Goal: Information Seeking & Learning: Check status

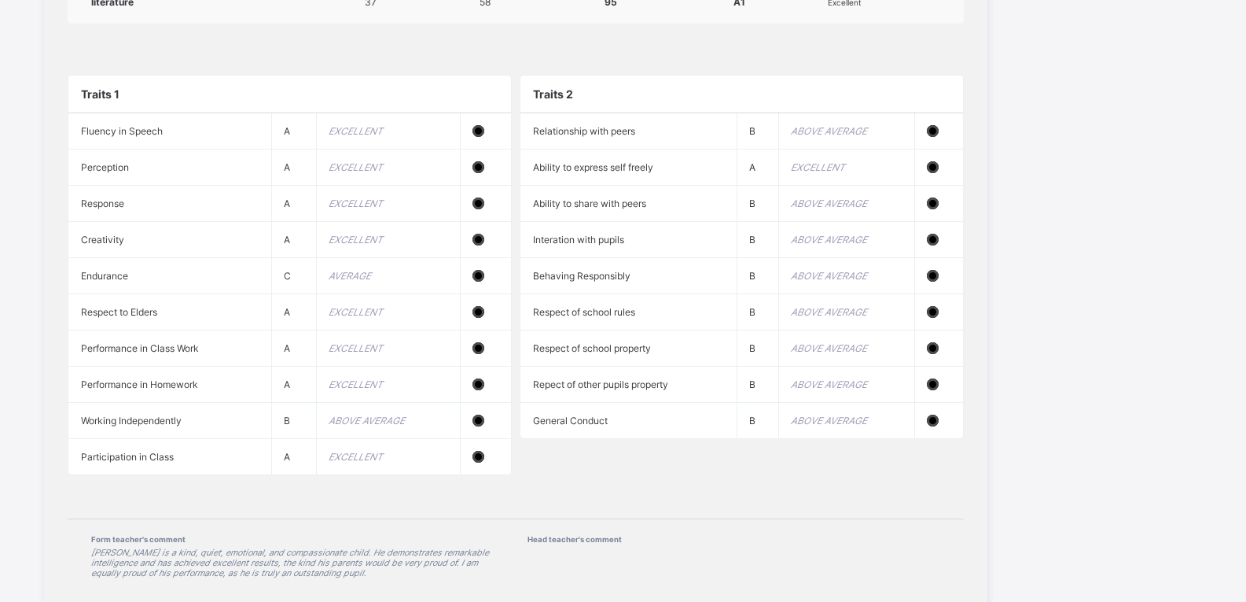
scroll to position [1673, 0]
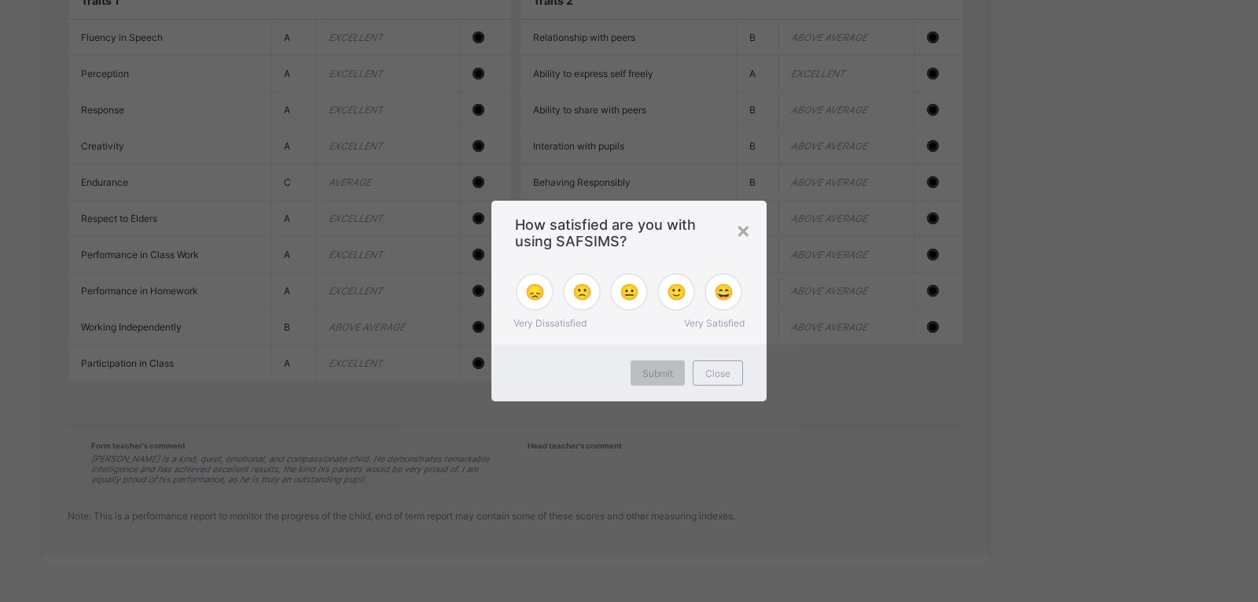
drag, startPoint x: 1250, startPoint y: 97, endPoint x: 1257, endPoint y: 537, distance: 440.4
click at [714, 296] on span "😄" at bounding box center [724, 291] width 20 height 19
click at [647, 376] on span "Submit" at bounding box center [657, 373] width 31 height 12
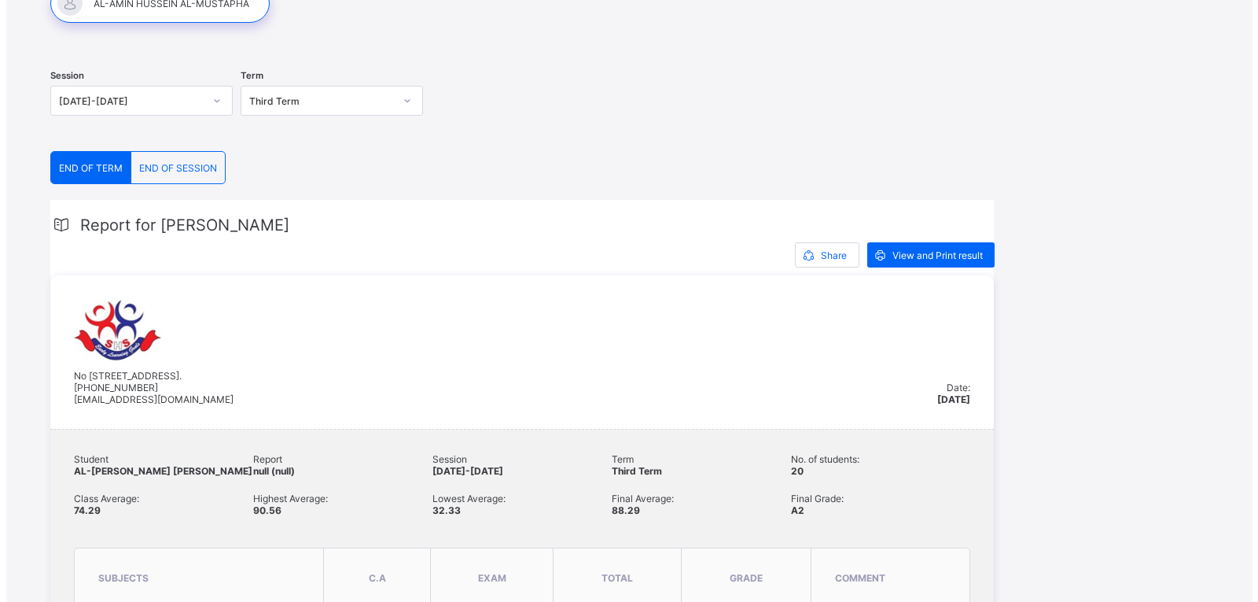
scroll to position [175, 0]
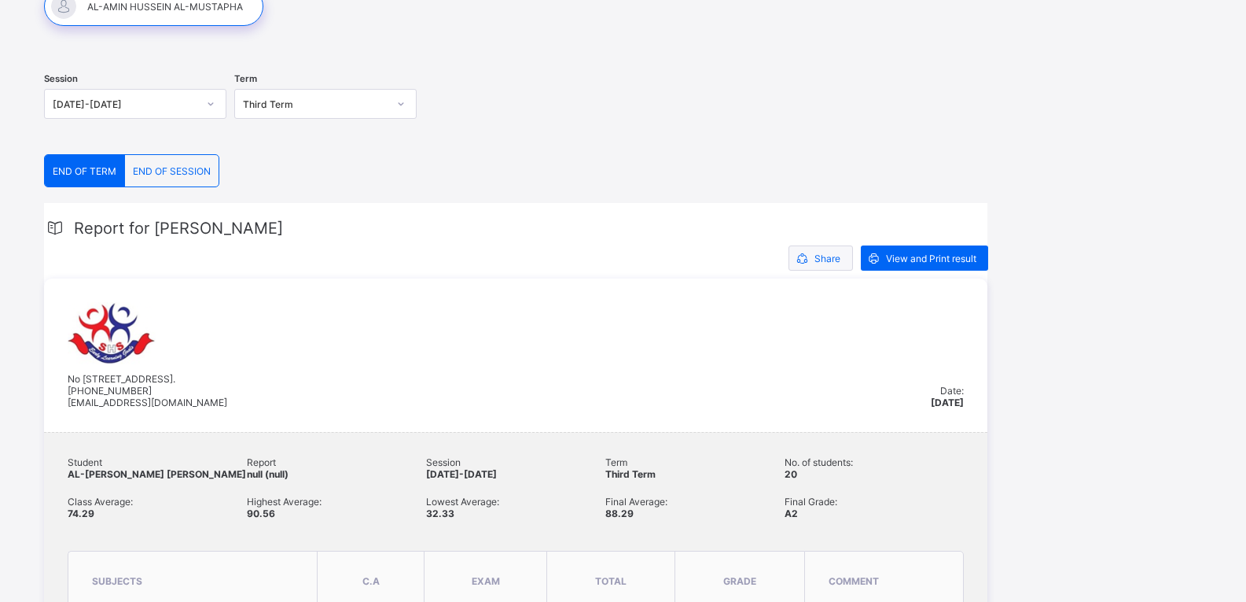
click at [812, 263] on span at bounding box center [801, 257] width 25 height 25
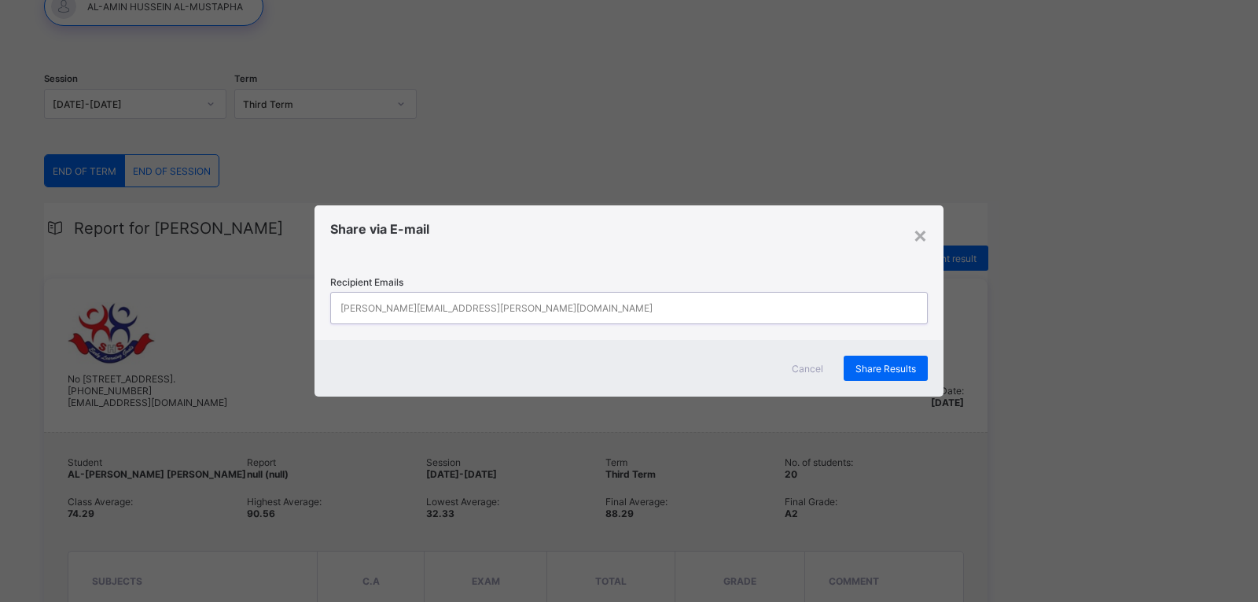
click at [518, 304] on div "john.doe@flexisaf.com" at bounding box center [614, 308] width 566 height 31
type input "****"
type input "**********"
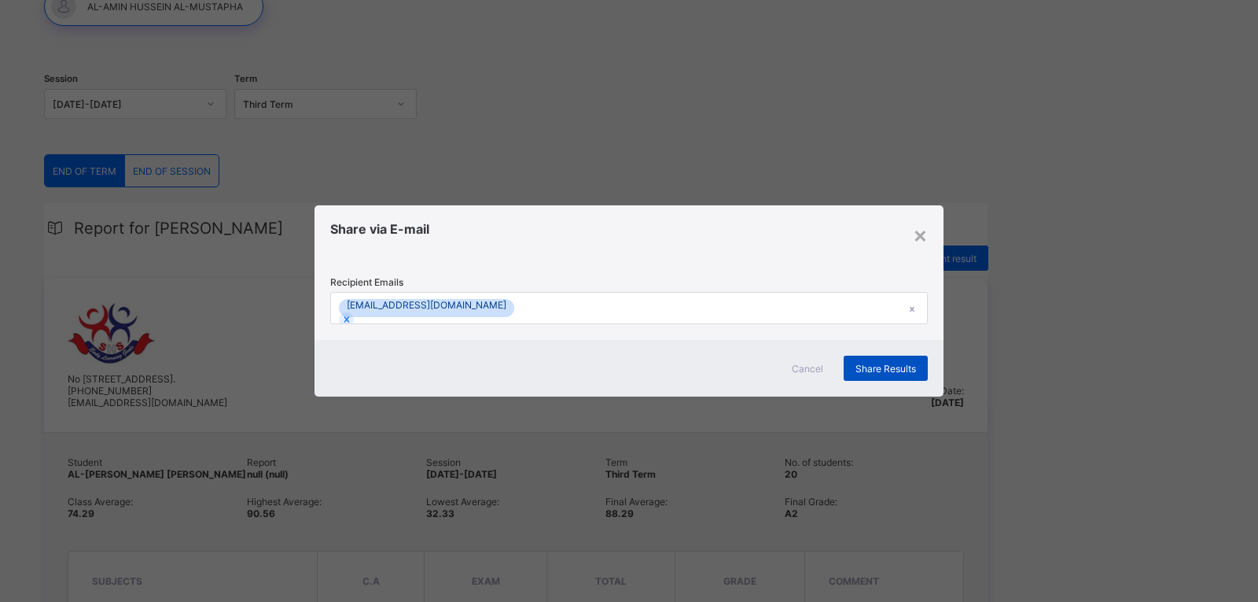
click at [869, 366] on span "Share Results" at bounding box center [885, 368] width 61 height 12
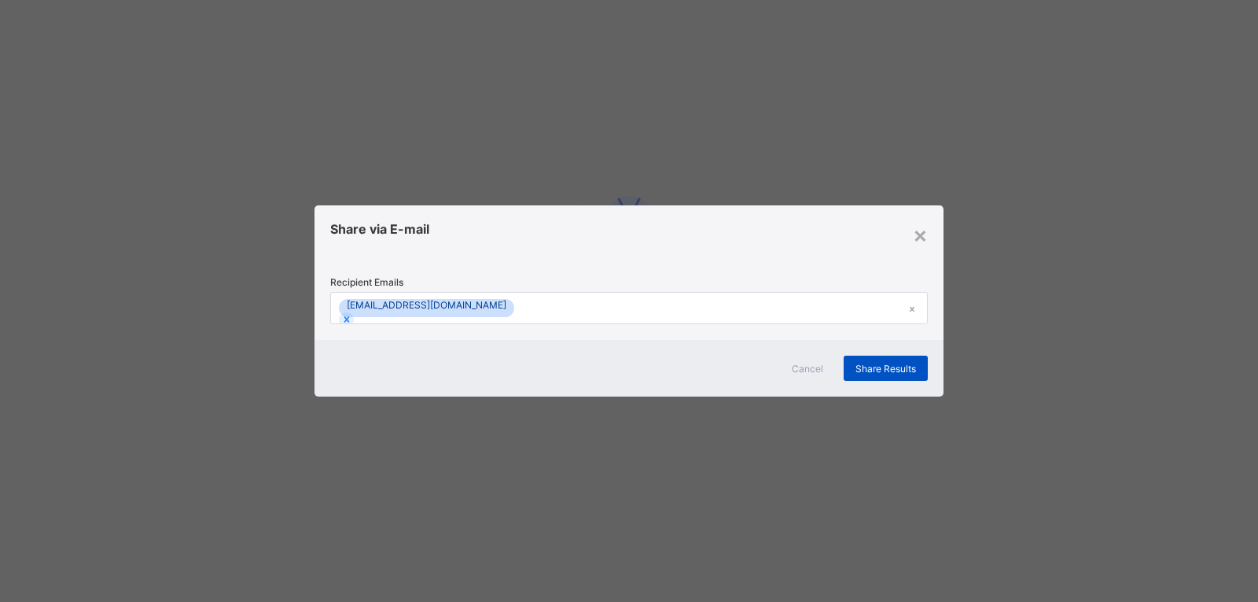
scroll to position [122, 0]
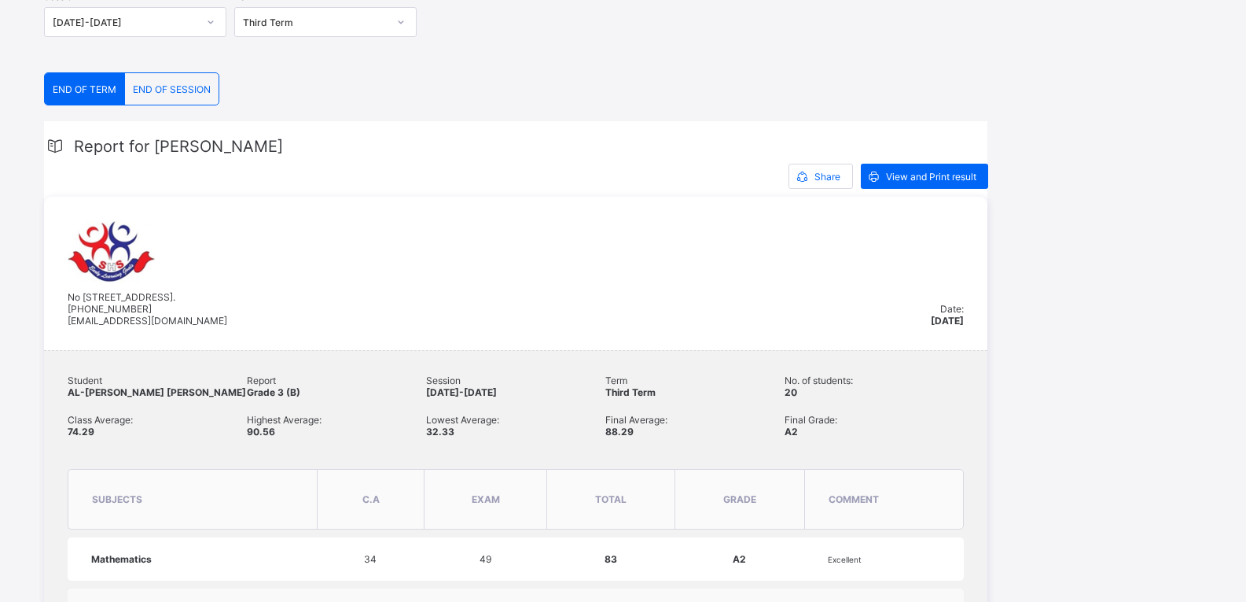
scroll to position [262, 0]
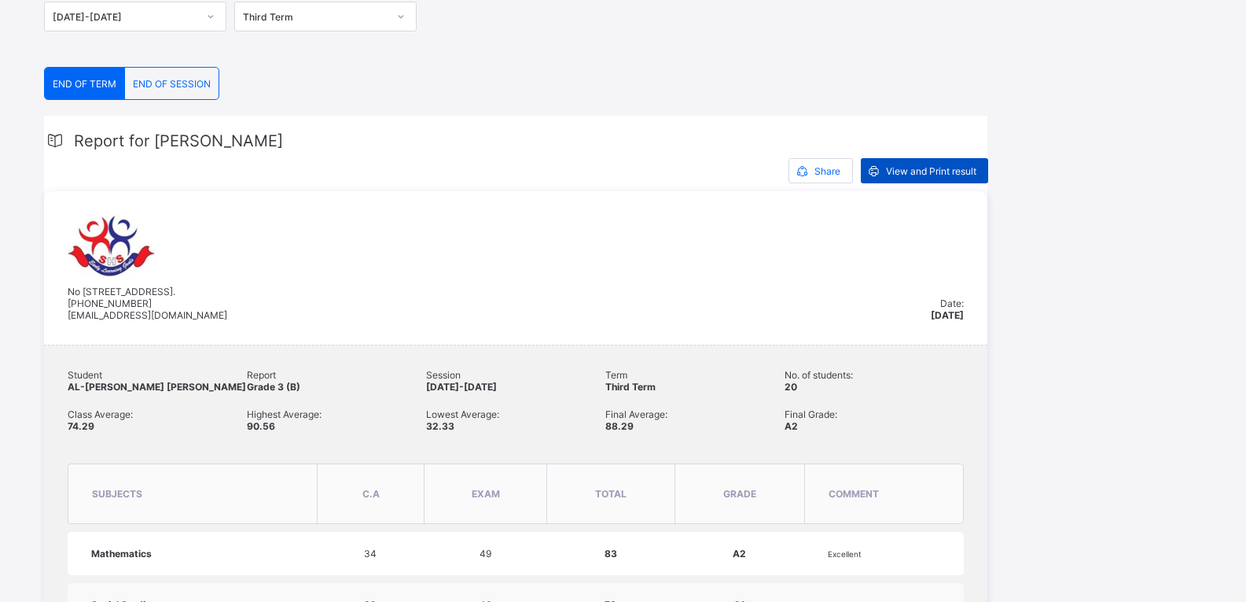
click at [923, 173] on span "View and Print result" at bounding box center [931, 171] width 90 height 12
